Goal: Task Accomplishment & Management: Use online tool/utility

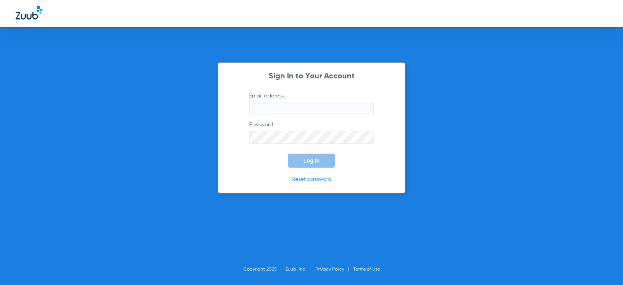
type input "[EMAIL_ADDRESS][DOMAIN_NAME]"
click at [296, 165] on button "Log In" at bounding box center [312, 160] width 48 height 14
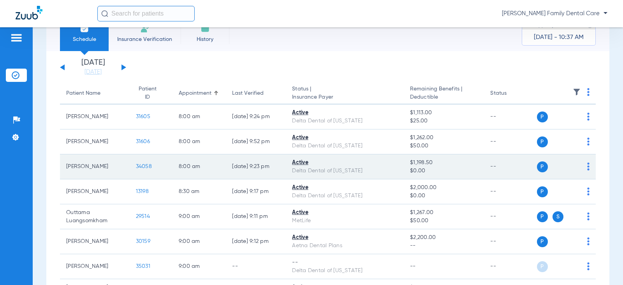
scroll to position [39, 0]
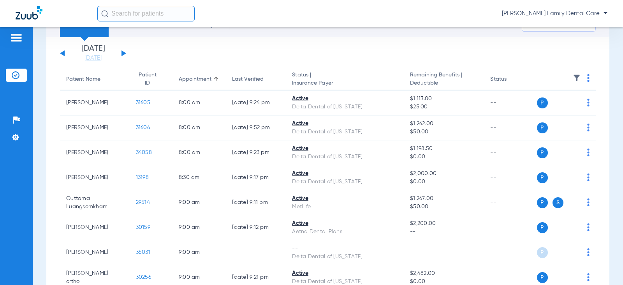
click at [125, 50] on div "[DATE] [DATE] [DATE] [DATE] [DATE] [DATE] [DATE] [DATE] [DATE] [DATE] [DATE] [D…" at bounding box center [93, 53] width 66 height 17
click at [123, 52] on button at bounding box center [124, 53] width 5 height 6
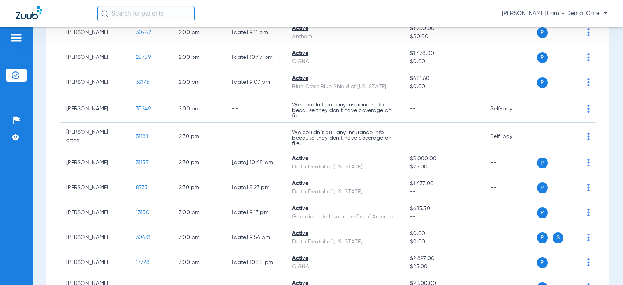
scroll to position [1207, 0]
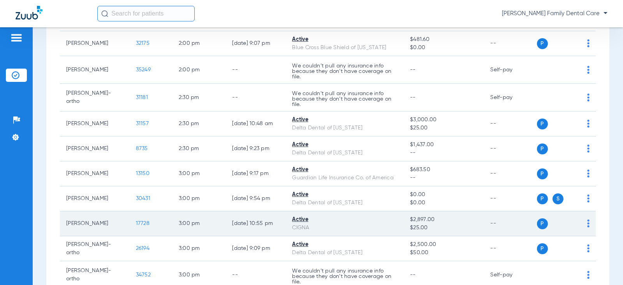
click at [137, 222] on span "17728" at bounding box center [143, 222] width 14 height 5
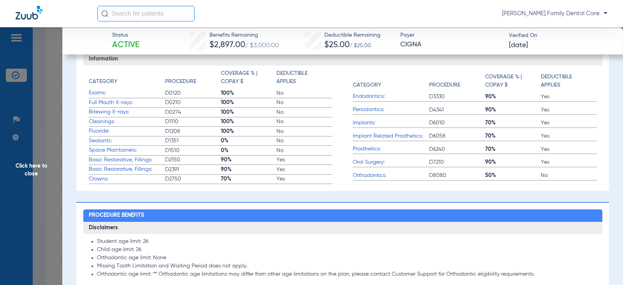
scroll to position [234, 0]
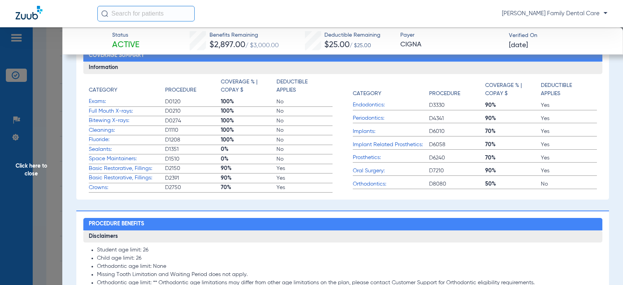
click at [21, 166] on span "Click here to close" at bounding box center [31, 169] width 62 height 285
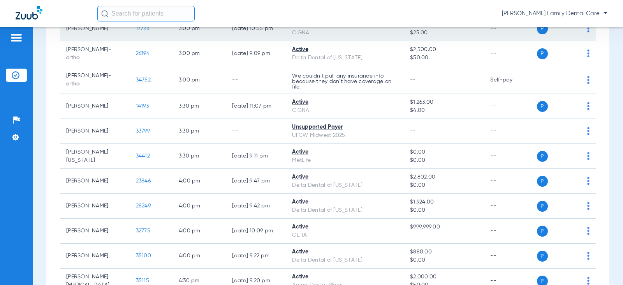
scroll to position [1441, 0]
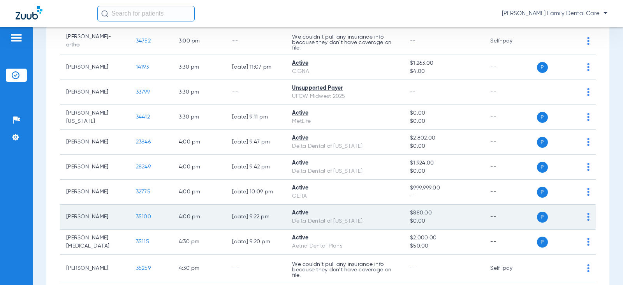
click at [141, 217] on span "35100" at bounding box center [143, 216] width 15 height 5
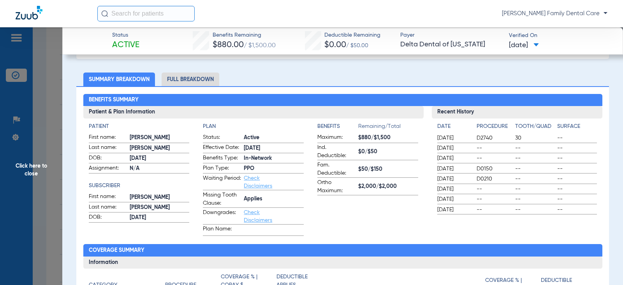
scroll to position [39, 0]
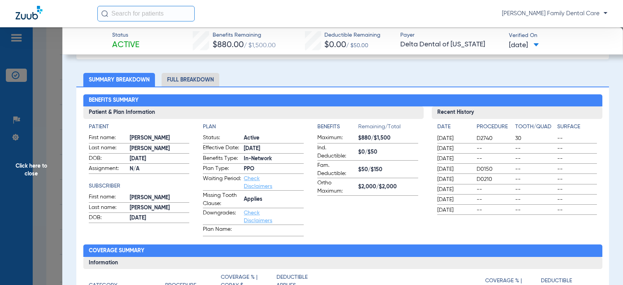
click at [29, 172] on span "Click here to close" at bounding box center [31, 169] width 62 height 285
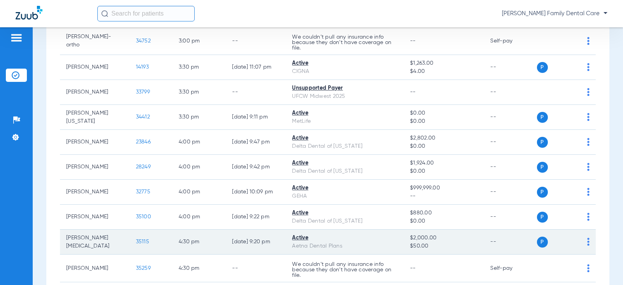
scroll to position [1402, 0]
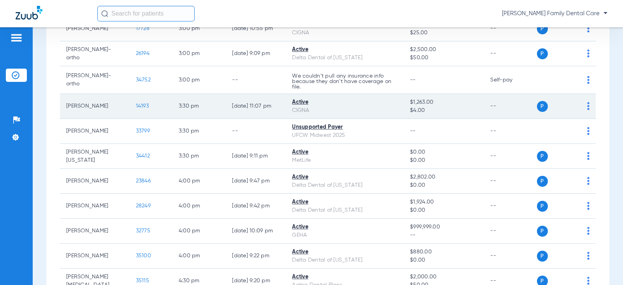
click at [136, 106] on span "14193" at bounding box center [142, 105] width 13 height 5
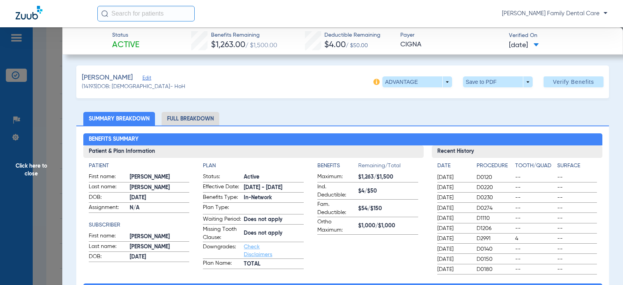
click at [173, 113] on li "Full Breakdown" at bounding box center [191, 119] width 58 height 14
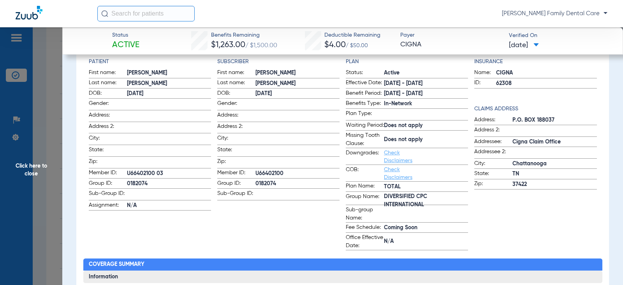
scroll to position [117, 0]
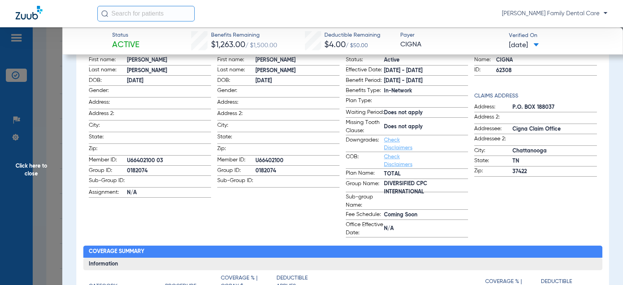
drag, startPoint x: 40, startPoint y: 157, endPoint x: 39, endPoint y: 161, distance: 4.8
click at [39, 157] on span "Click here to close" at bounding box center [31, 169] width 62 height 285
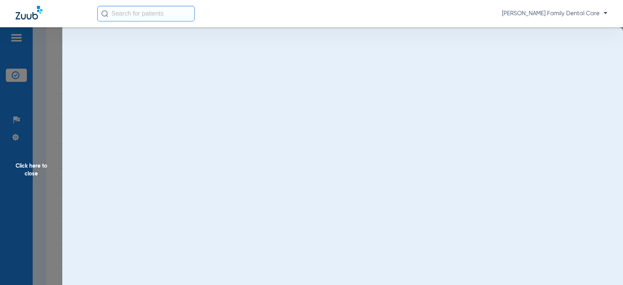
scroll to position [0, 0]
click at [39, 166] on span "Click here to close" at bounding box center [31, 169] width 62 height 285
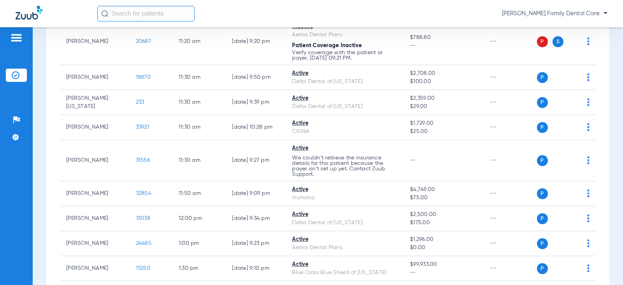
scroll to position [779, 0]
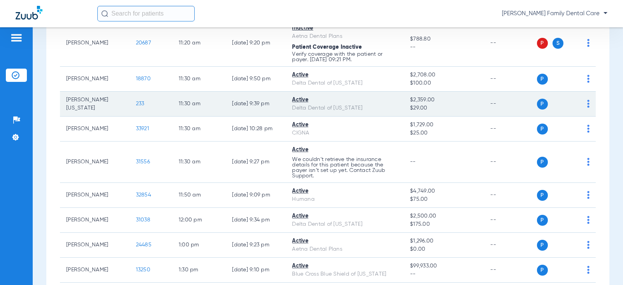
click at [136, 104] on span "233" at bounding box center [140, 103] width 9 height 5
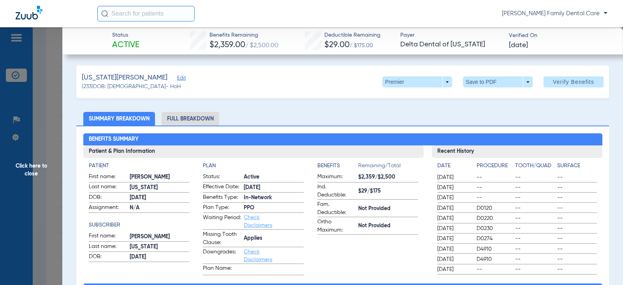
click at [199, 114] on li "Full Breakdown" at bounding box center [191, 119] width 58 height 14
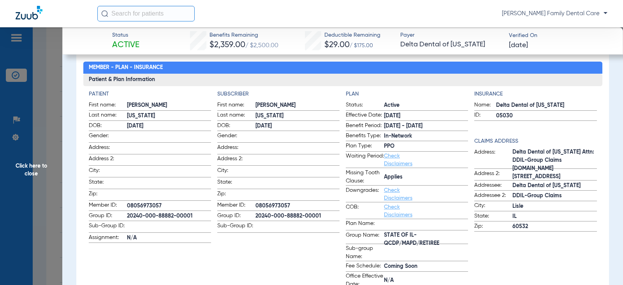
scroll to position [78, 0]
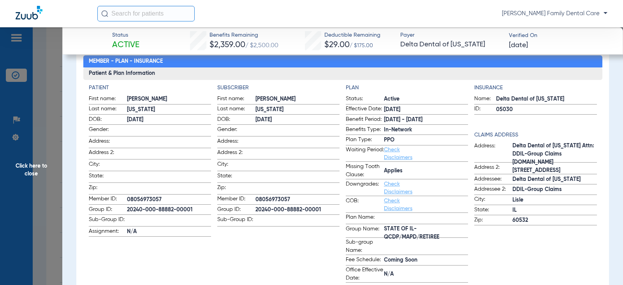
drag, startPoint x: 21, startPoint y: 172, endPoint x: 27, endPoint y: 169, distance: 6.7
click at [25, 170] on span "Click here to close" at bounding box center [31, 169] width 62 height 285
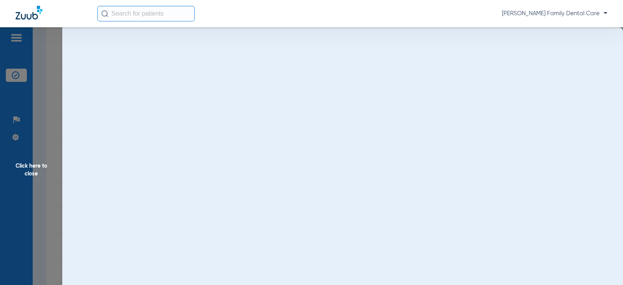
scroll to position [0, 0]
click at [28, 169] on span "Click here to close" at bounding box center [31, 169] width 62 height 285
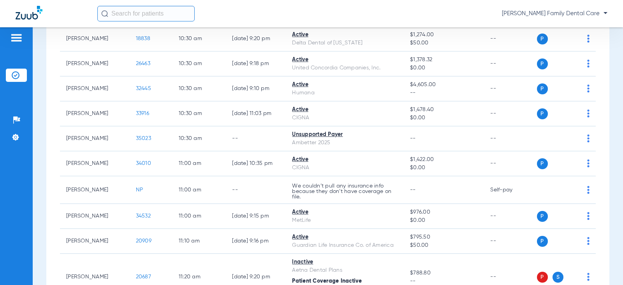
scroll to position [506, 0]
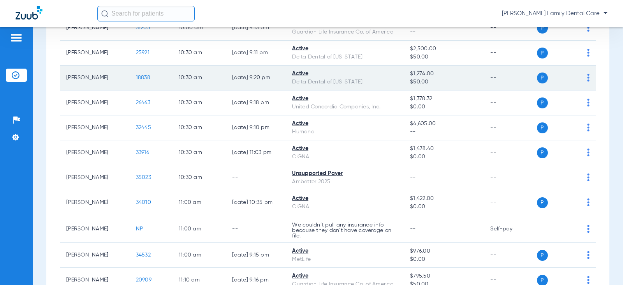
click at [139, 75] on span "18838" at bounding box center [143, 77] width 14 height 5
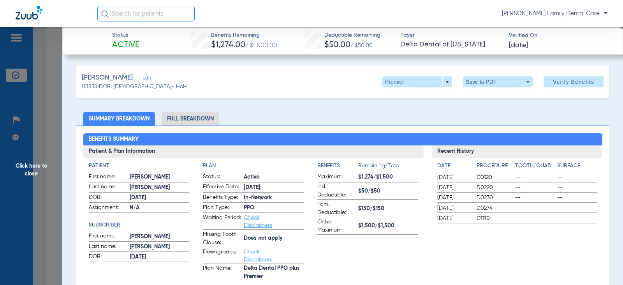
click at [178, 117] on li "Full Breakdown" at bounding box center [191, 119] width 58 height 14
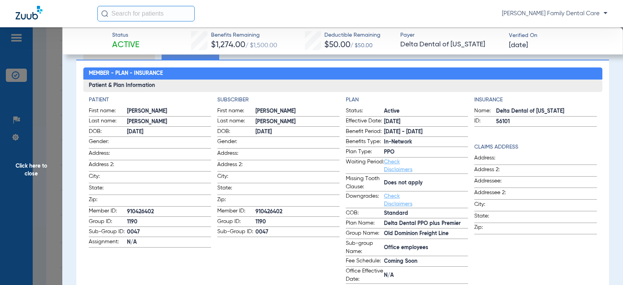
scroll to position [78, 0]
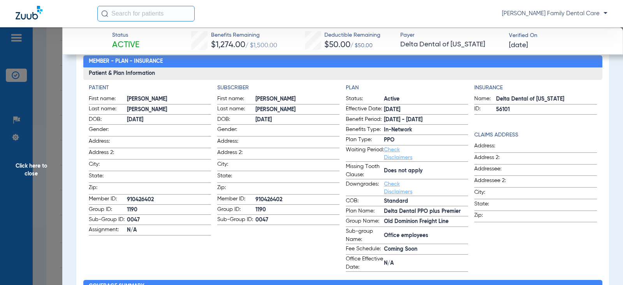
click at [31, 166] on span "Click here to close" at bounding box center [31, 169] width 62 height 285
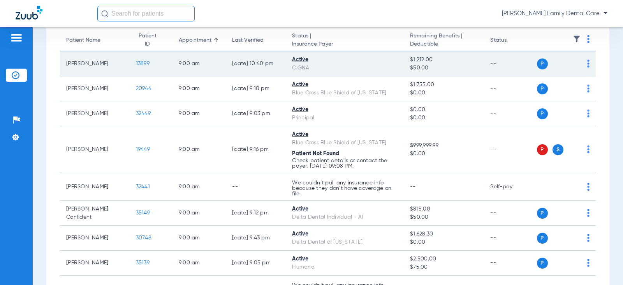
click at [136, 63] on span "13899" at bounding box center [143, 63] width 14 height 5
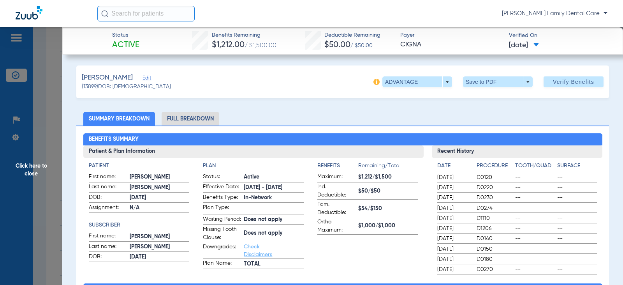
click at [206, 115] on li "Full Breakdown" at bounding box center [191, 119] width 58 height 14
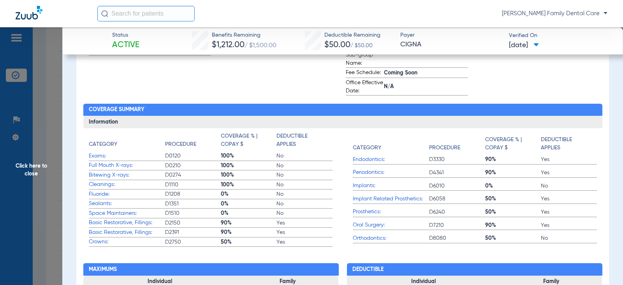
scroll to position [273, 0]
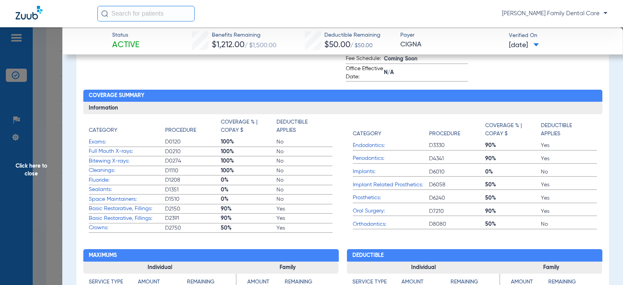
click at [32, 172] on span "Click here to close" at bounding box center [31, 169] width 62 height 285
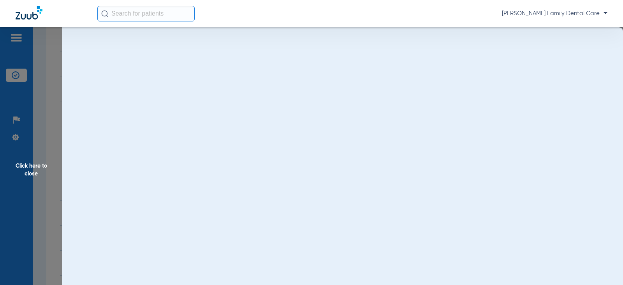
scroll to position [0, 0]
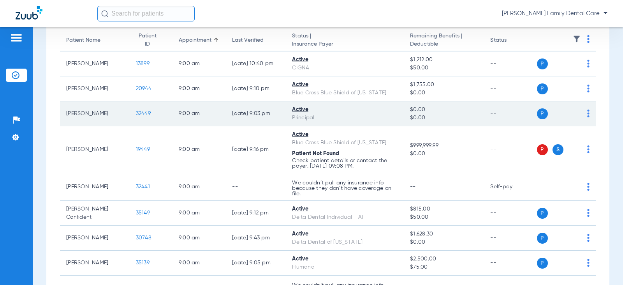
click at [141, 109] on td "32449" at bounding box center [151, 113] width 43 height 25
click at [136, 114] on span "32449" at bounding box center [143, 113] width 15 height 5
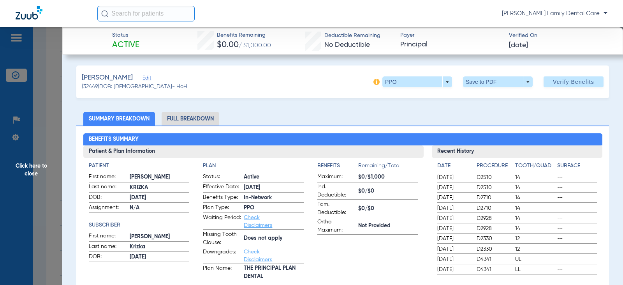
click at [197, 117] on li "Full Breakdown" at bounding box center [191, 119] width 58 height 14
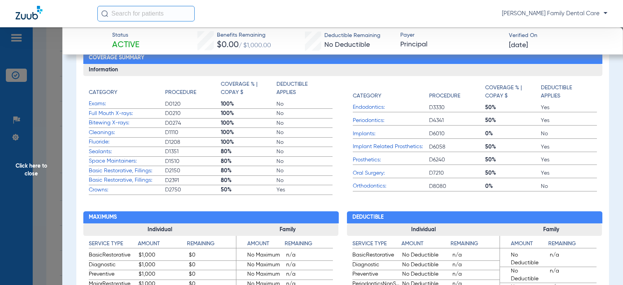
scroll to position [351, 0]
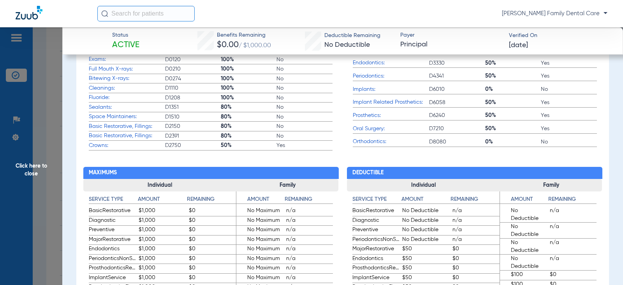
click at [33, 169] on span "Click here to close" at bounding box center [31, 169] width 62 height 285
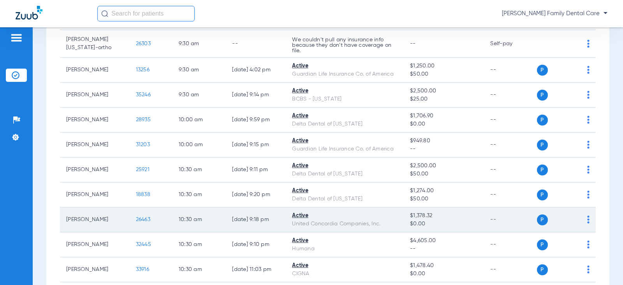
scroll to position [428, 0]
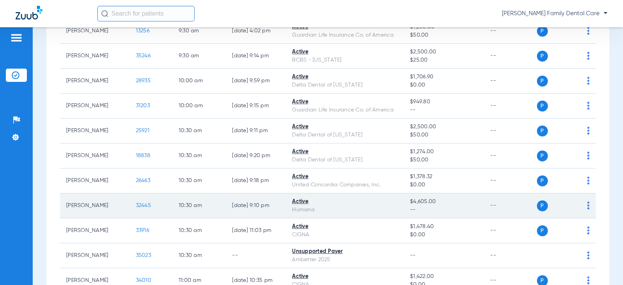
click at [136, 203] on span "32445" at bounding box center [143, 205] width 15 height 5
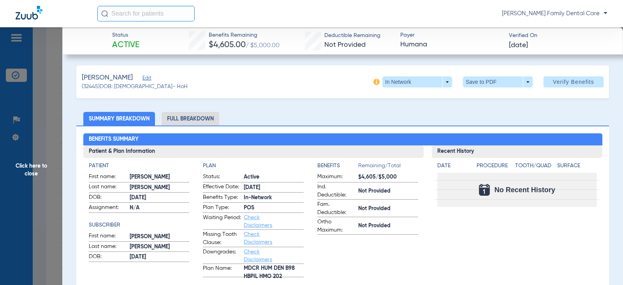
click at [203, 125] on li "Full Breakdown" at bounding box center [191, 119] width 58 height 14
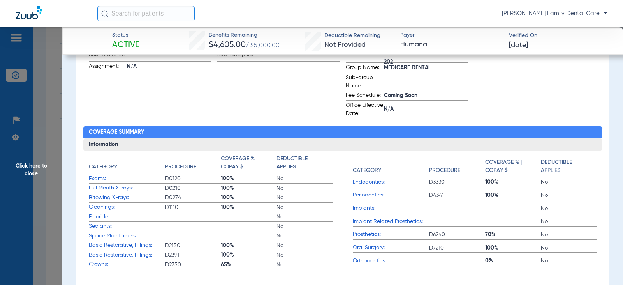
scroll to position [273, 0]
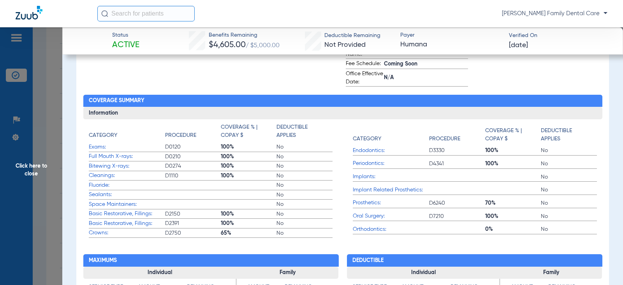
click at [21, 164] on span "Click here to close" at bounding box center [31, 169] width 62 height 285
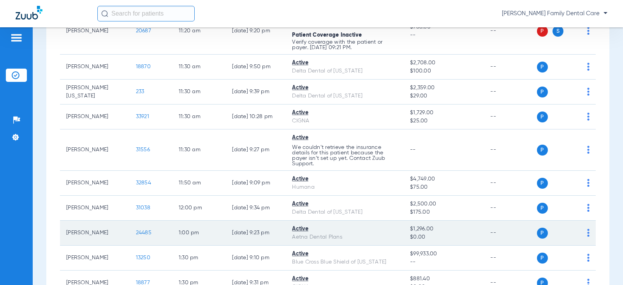
scroll to position [818, 0]
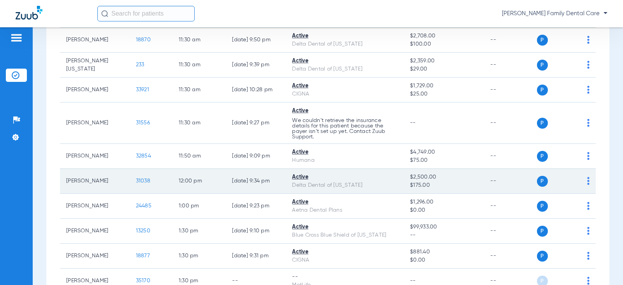
click at [136, 180] on span "31038" at bounding box center [143, 180] width 14 height 5
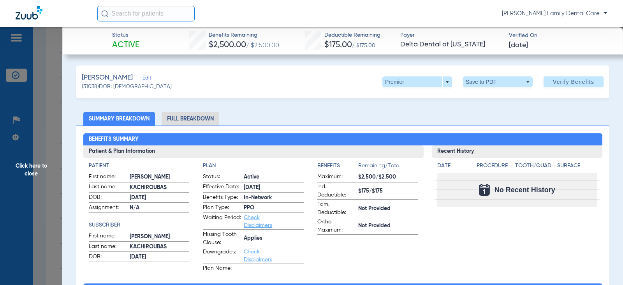
click at [195, 120] on li "Full Breakdown" at bounding box center [191, 119] width 58 height 14
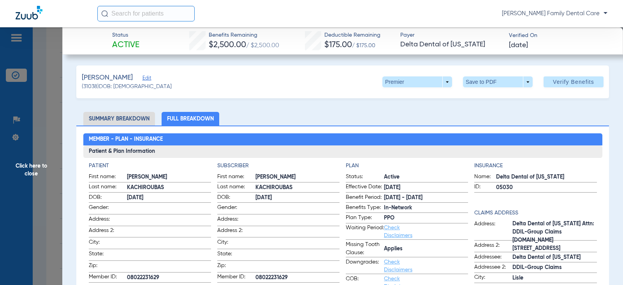
scroll to position [117, 0]
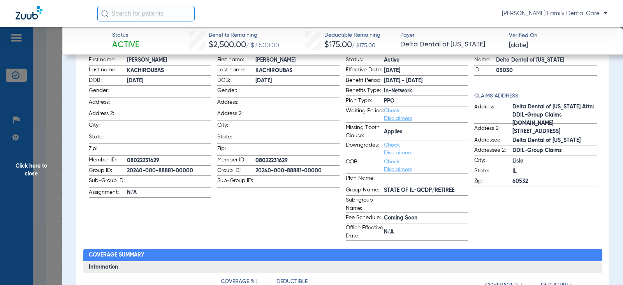
click at [34, 164] on span "Click here to close" at bounding box center [31, 169] width 62 height 285
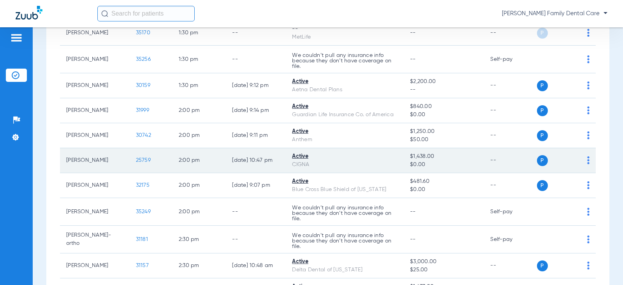
scroll to position [1052, 0]
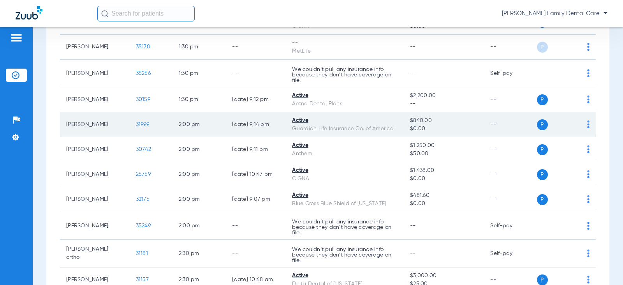
click at [137, 124] on span "31999" at bounding box center [142, 124] width 13 height 5
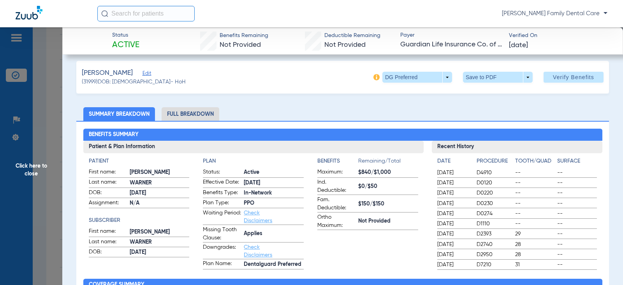
scroll to position [0, 0]
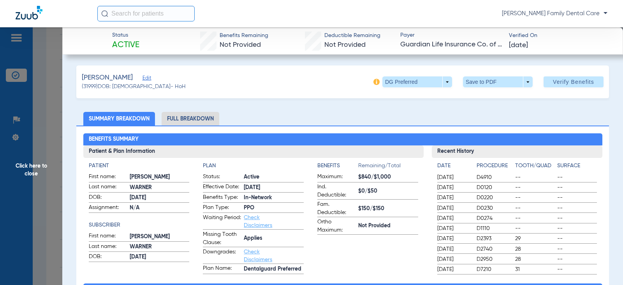
drag, startPoint x: 201, startPoint y: 116, endPoint x: 10, endPoint y: 130, distance: 191.4
click at [199, 116] on li "Full Breakdown" at bounding box center [191, 119] width 58 height 14
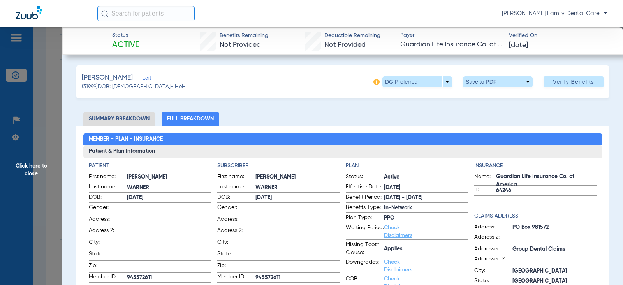
click at [125, 113] on li "Summary Breakdown" at bounding box center [119, 119] width 72 height 14
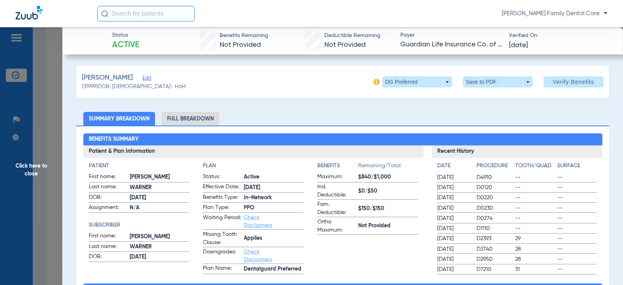
click at [27, 168] on span "Click here to close" at bounding box center [31, 169] width 62 height 285
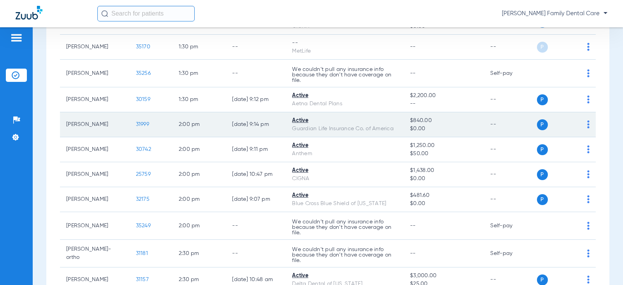
click at [136, 122] on span "31999" at bounding box center [142, 124] width 13 height 5
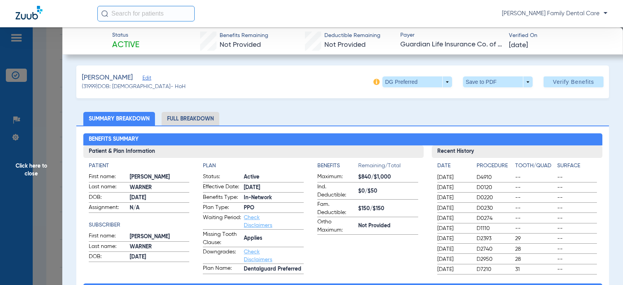
click at [204, 116] on li "Full Breakdown" at bounding box center [191, 119] width 58 height 14
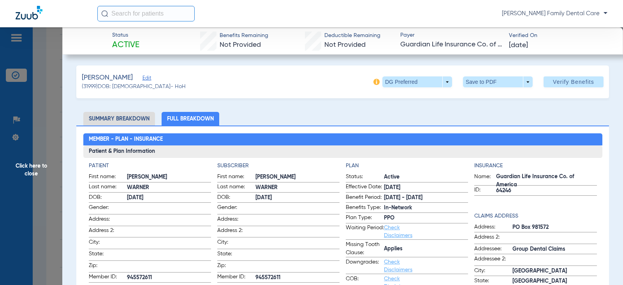
click at [26, 168] on span "Click here to close" at bounding box center [31, 169] width 62 height 285
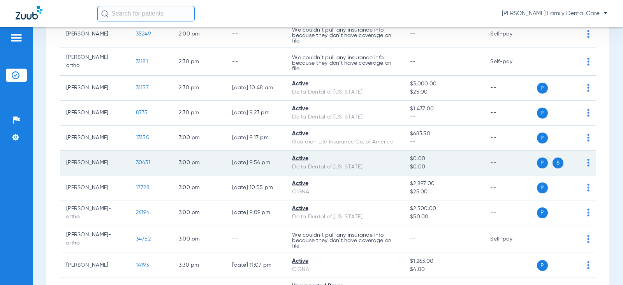
scroll to position [1246, 0]
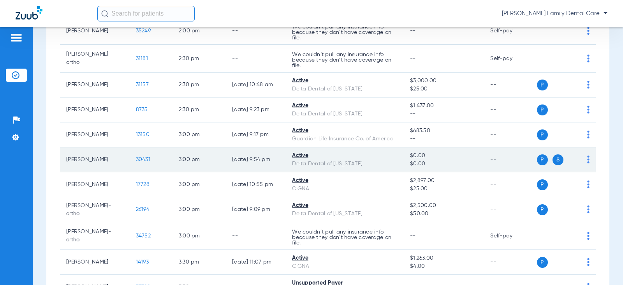
click at [140, 158] on span "30431" at bounding box center [143, 159] width 14 height 5
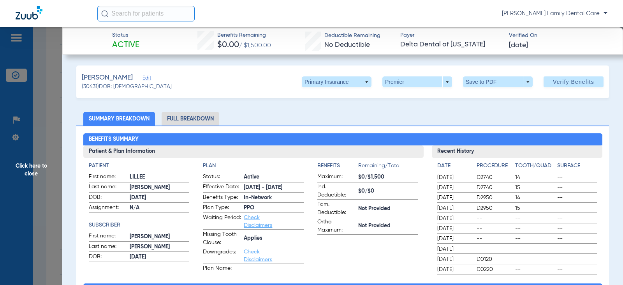
click at [206, 119] on li "Full Breakdown" at bounding box center [191, 119] width 58 height 14
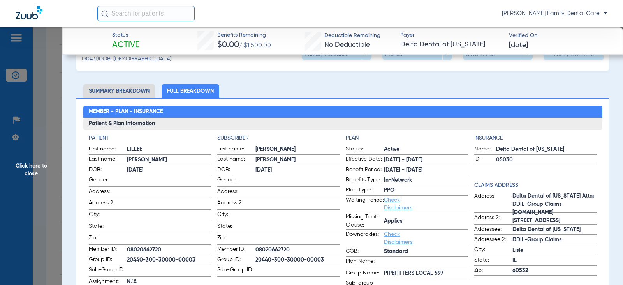
scroll to position [78, 0]
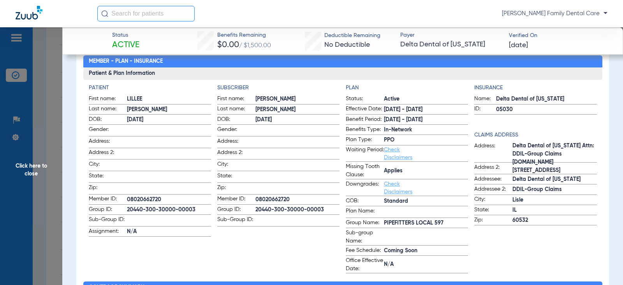
drag, startPoint x: 28, startPoint y: 166, endPoint x: 53, endPoint y: 176, distance: 26.8
click at [27, 166] on span "Click here to close" at bounding box center [31, 169] width 62 height 285
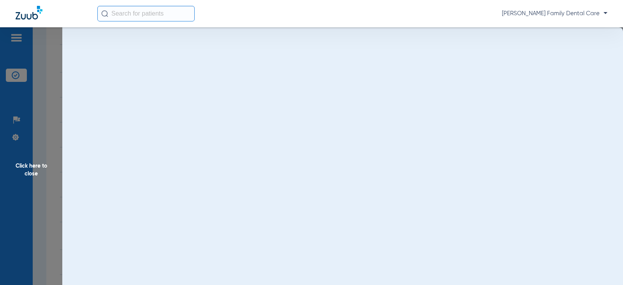
scroll to position [0, 0]
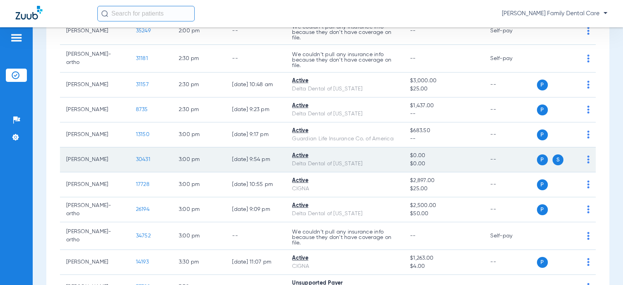
click at [555, 159] on span "S" at bounding box center [558, 159] width 11 height 11
click at [553, 159] on span "S" at bounding box center [558, 159] width 11 height 11
drag, startPoint x: 553, startPoint y: 159, endPoint x: 578, endPoint y: 161, distance: 25.4
click at [555, 159] on span "S" at bounding box center [558, 159] width 11 height 11
click at [587, 157] on img at bounding box center [588, 159] width 2 height 8
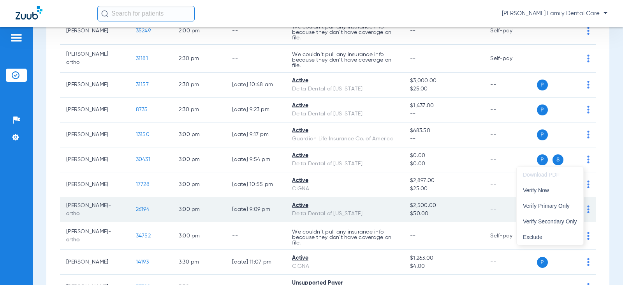
click at [561, 220] on span "Verify Secondary Only" at bounding box center [550, 220] width 54 height 5
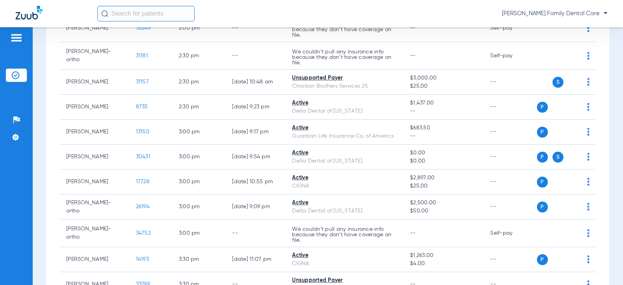
scroll to position [1244, 0]
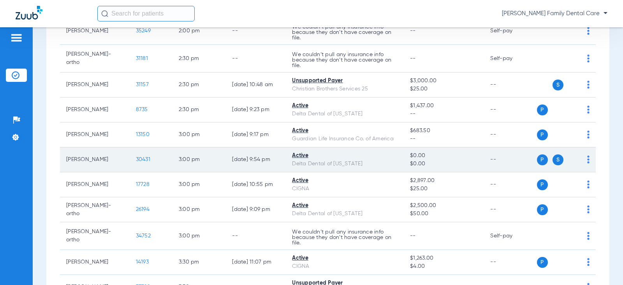
click at [553, 160] on span "S" at bounding box center [558, 159] width 11 height 11
click at [136, 157] on span "30431" at bounding box center [143, 159] width 14 height 5
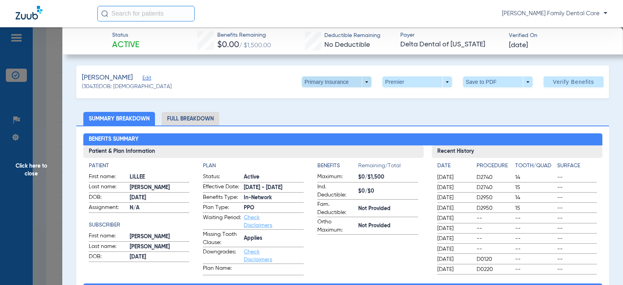
click at [364, 82] on span at bounding box center [337, 81] width 70 height 11
click at [339, 112] on span "Secondary Insurance" at bounding box center [328, 112] width 51 height 5
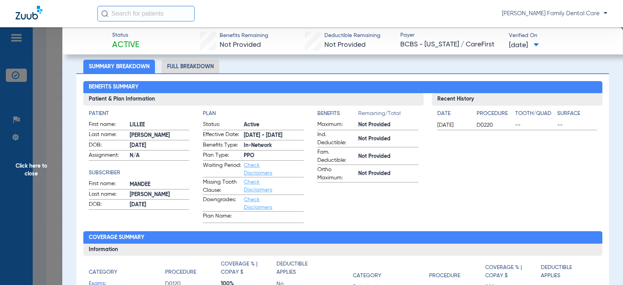
scroll to position [0, 0]
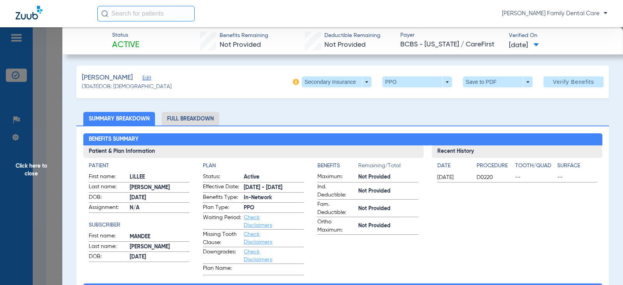
click at [180, 115] on li "Full Breakdown" at bounding box center [191, 119] width 58 height 14
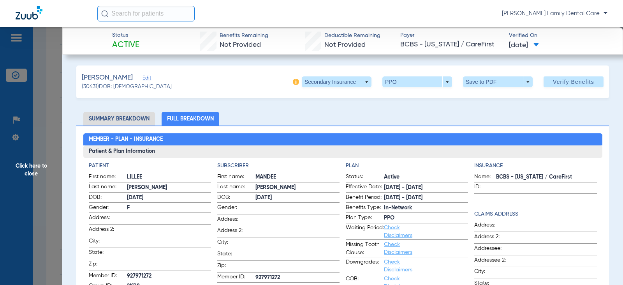
scroll to position [117, 0]
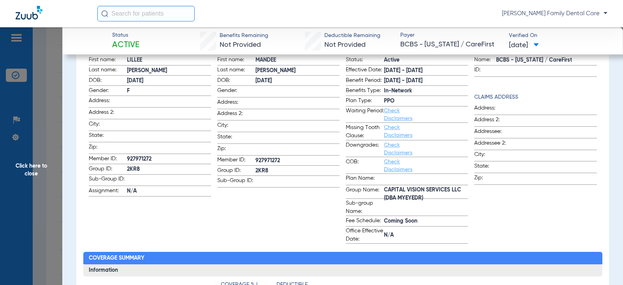
click at [33, 163] on span "Click here to close" at bounding box center [31, 169] width 62 height 285
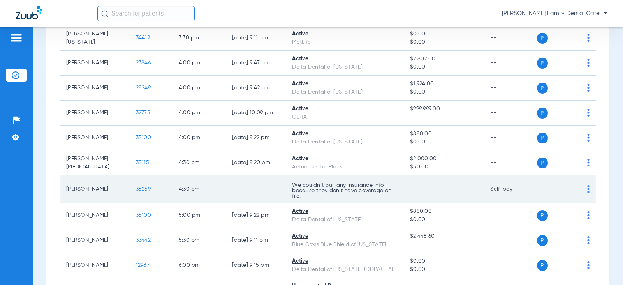
scroll to position [1585, 0]
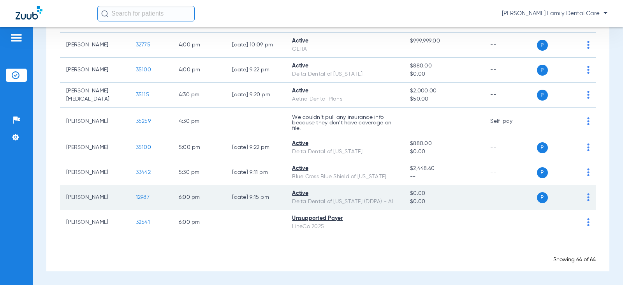
click at [137, 199] on span "12987" at bounding box center [143, 196] width 14 height 5
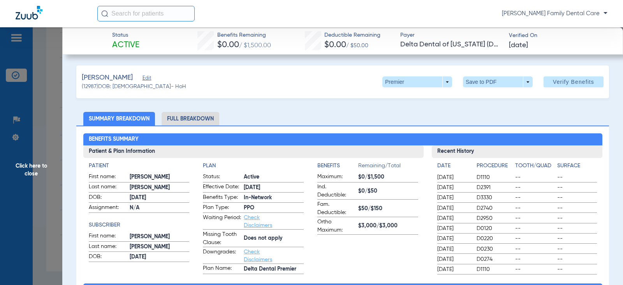
click at [193, 122] on li "Full Breakdown" at bounding box center [191, 119] width 58 height 14
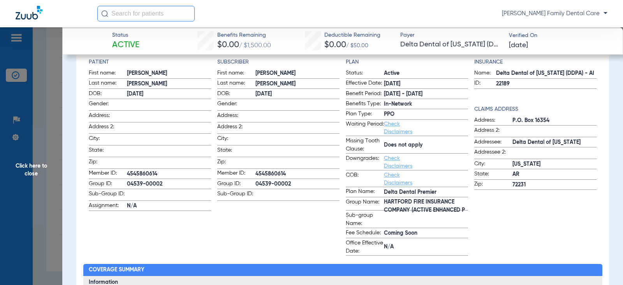
scroll to position [117, 0]
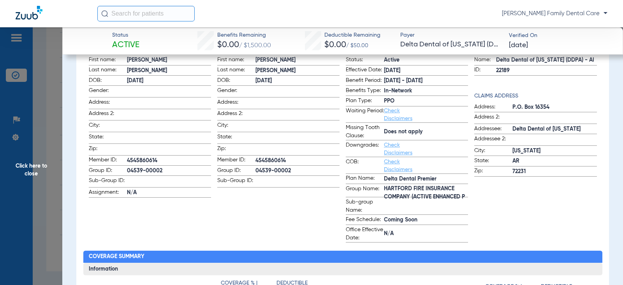
drag, startPoint x: 25, startPoint y: 162, endPoint x: 32, endPoint y: 165, distance: 7.9
click at [25, 163] on span "Click here to close" at bounding box center [31, 169] width 62 height 285
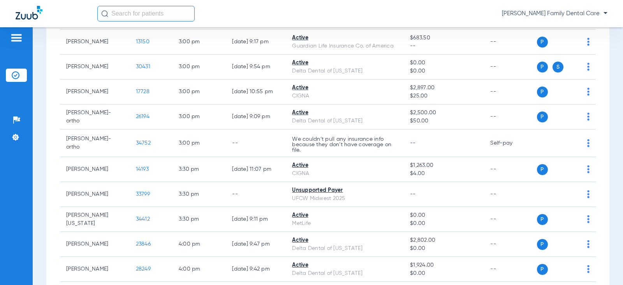
scroll to position [1313, 0]
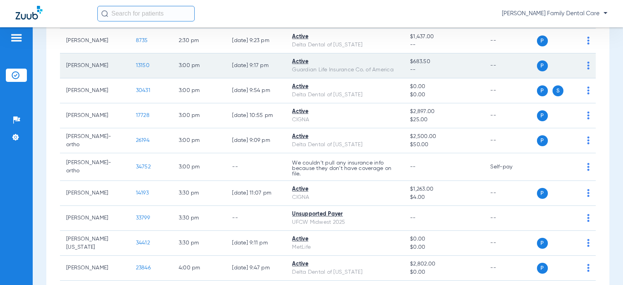
click at [136, 65] on span "13150" at bounding box center [143, 65] width 14 height 5
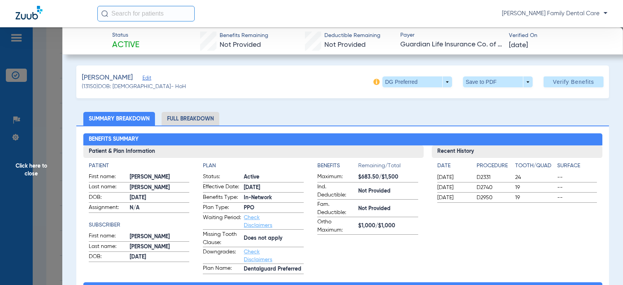
click at [203, 116] on li "Full Breakdown" at bounding box center [191, 119] width 58 height 14
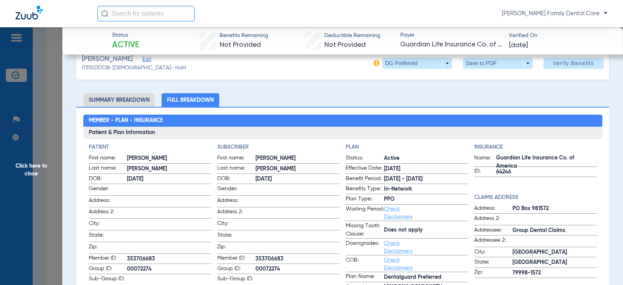
scroll to position [0, 0]
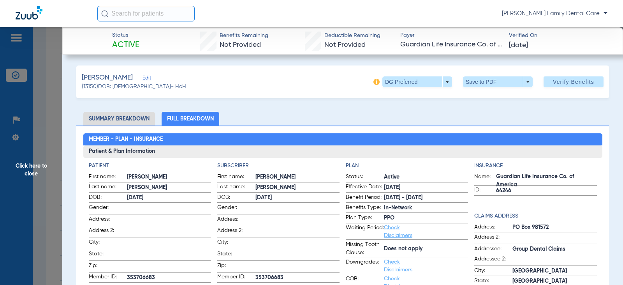
click at [35, 174] on span "Click here to close" at bounding box center [31, 169] width 62 height 285
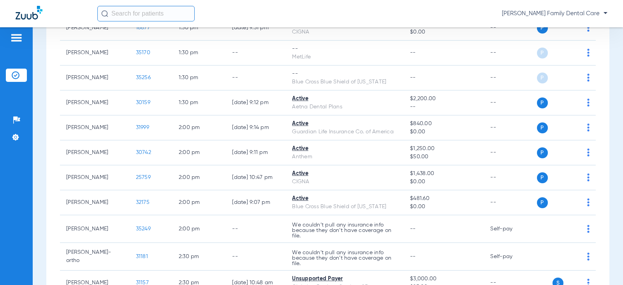
scroll to position [1001, 0]
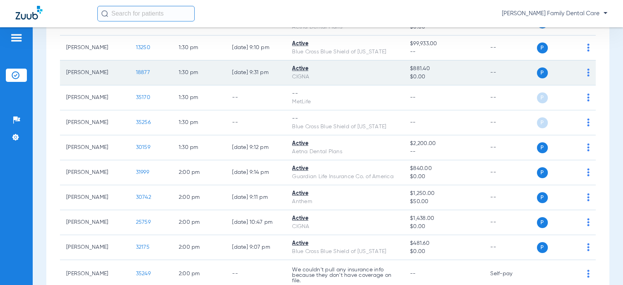
click at [136, 72] on span "18877" at bounding box center [143, 72] width 14 height 5
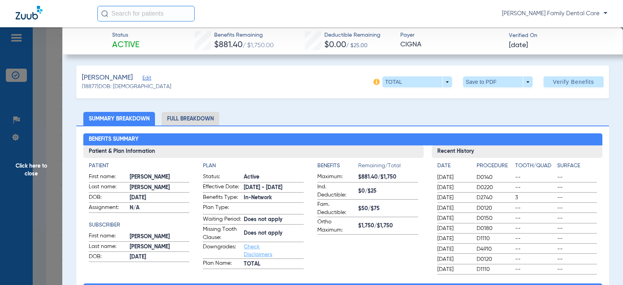
click at [183, 116] on li "Full Breakdown" at bounding box center [191, 119] width 58 height 14
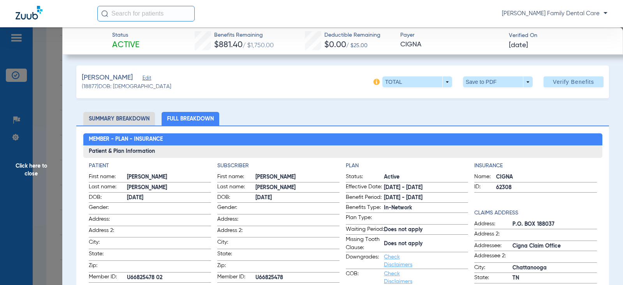
click at [26, 160] on span "Click here to close" at bounding box center [31, 169] width 62 height 285
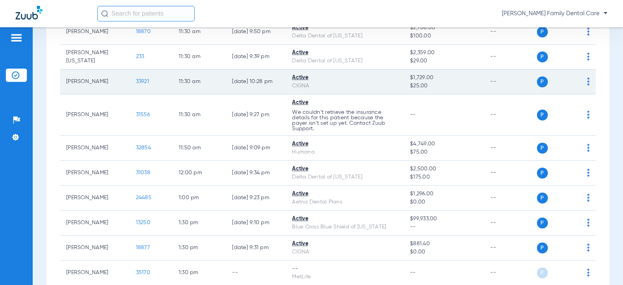
scroll to position [767, 0]
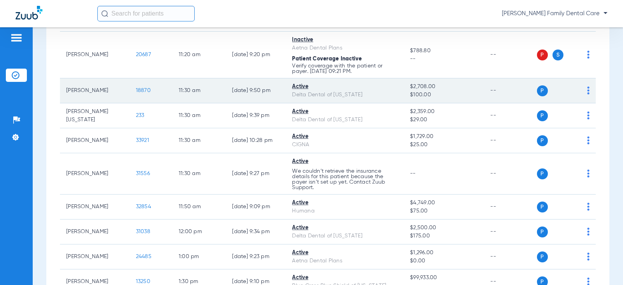
click at [140, 92] on span "18870" at bounding box center [143, 90] width 15 height 5
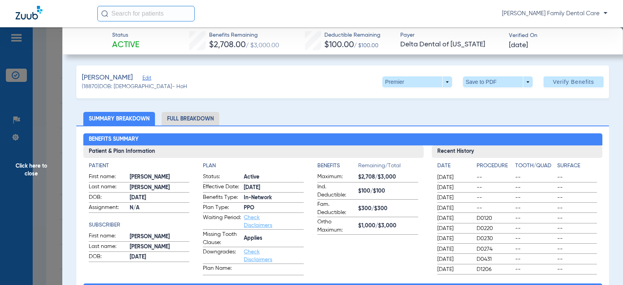
drag, startPoint x: 26, startPoint y: 170, endPoint x: 30, endPoint y: 172, distance: 4.2
click at [26, 171] on span "Click here to close" at bounding box center [31, 169] width 62 height 285
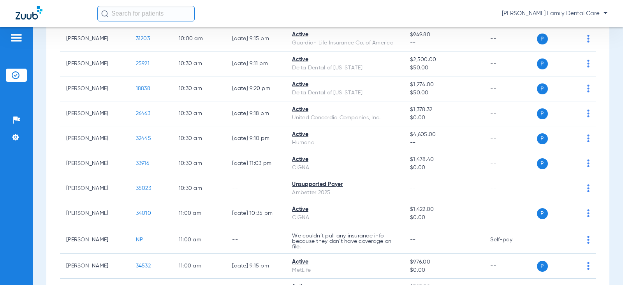
scroll to position [495, 0]
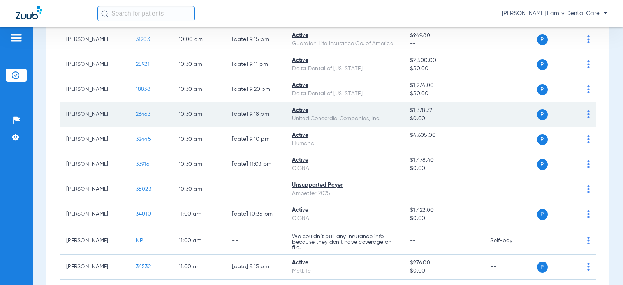
click at [139, 114] on span "26463" at bounding box center [143, 113] width 14 height 5
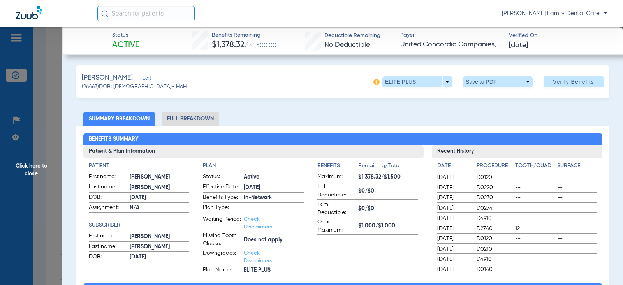
click at [183, 120] on li "Full Breakdown" at bounding box center [191, 119] width 58 height 14
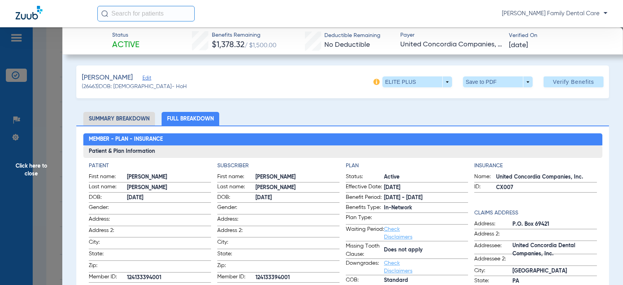
click at [28, 170] on span "Click here to close" at bounding box center [31, 169] width 62 height 285
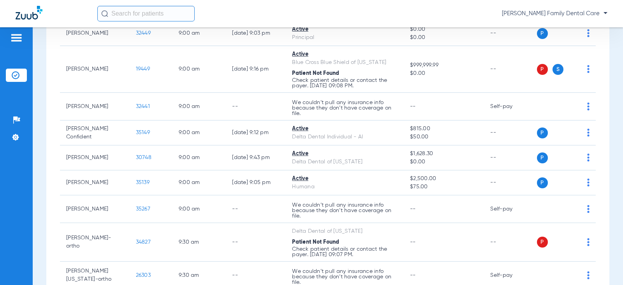
scroll to position [144, 0]
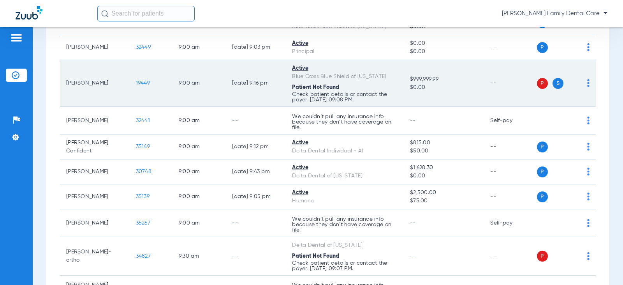
click at [136, 80] on span "19449" at bounding box center [143, 82] width 14 height 5
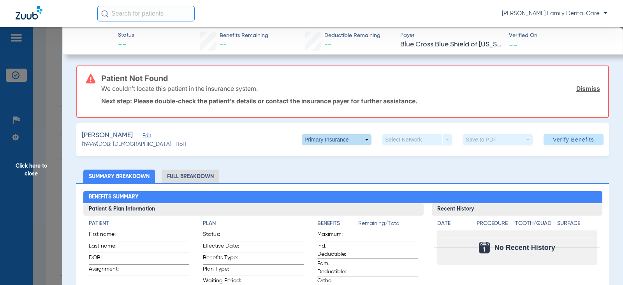
click at [364, 136] on span at bounding box center [337, 139] width 70 height 11
click at [333, 174] on button "Secondary Insurance" at bounding box center [328, 171] width 64 height 16
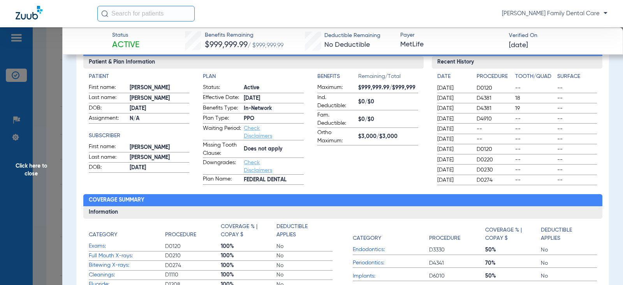
scroll to position [0, 0]
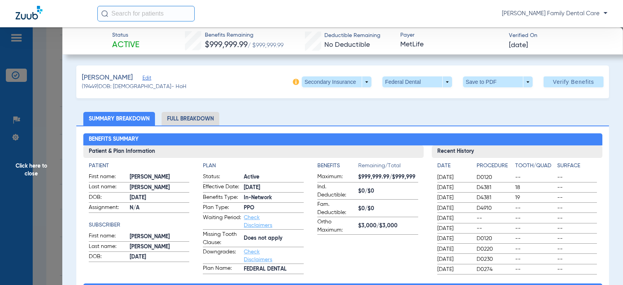
click at [201, 114] on li "Full Breakdown" at bounding box center [191, 119] width 58 height 14
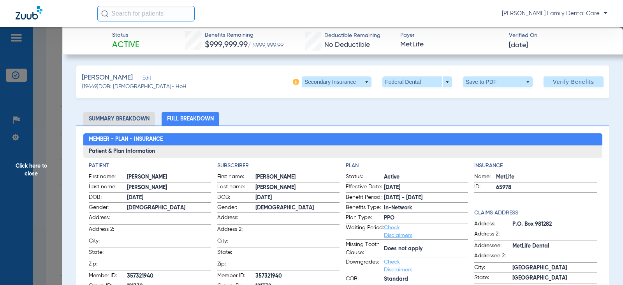
click at [33, 163] on span "Click here to close" at bounding box center [31, 169] width 62 height 285
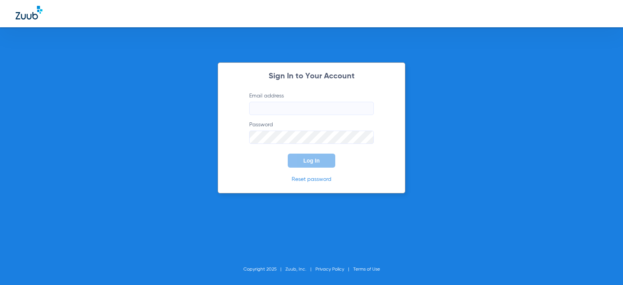
type input "[EMAIL_ADDRESS][DOMAIN_NAME]"
